Goal: Obtain resource: Obtain resource

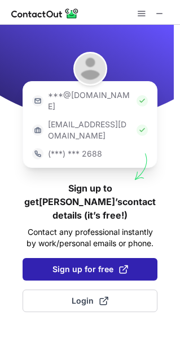
click at [94, 264] on span "Sign up for free" at bounding box center [90, 269] width 76 height 11
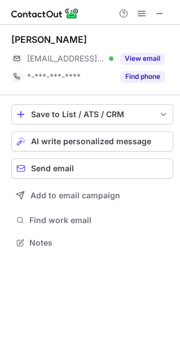
scroll to position [6, 6]
click at [162, 15] on span at bounding box center [159, 13] width 9 height 9
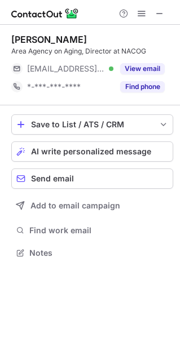
scroll to position [6, 6]
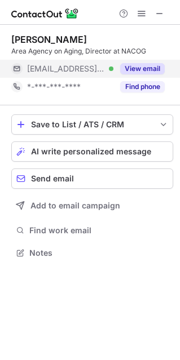
click at [144, 71] on button "View email" at bounding box center [142, 68] width 45 height 11
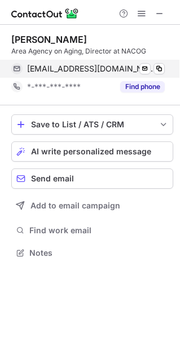
click at [158, 74] on div "mluedtka@nacog.org Verified Send email Copy" at bounding box center [87, 69] width 153 height 18
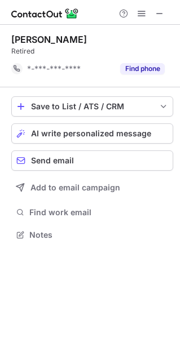
scroll to position [227, 180]
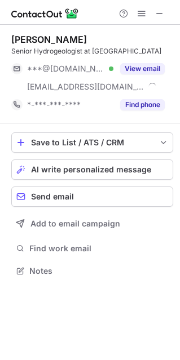
scroll to position [263, 180]
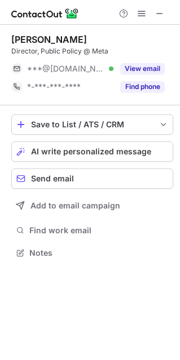
scroll to position [6, 6]
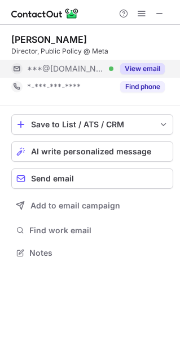
click at [140, 72] on button "View email" at bounding box center [142, 68] width 45 height 11
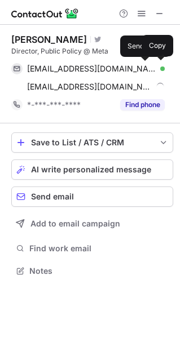
scroll to position [263, 180]
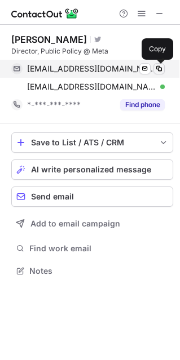
click at [163, 72] on span at bounding box center [158, 68] width 9 height 9
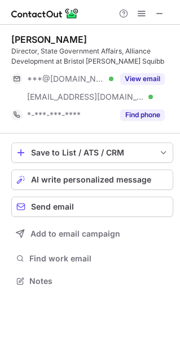
scroll to position [273, 180]
